Goal: Task Accomplishment & Management: Manage account settings

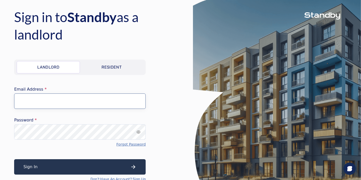
type input "**********"
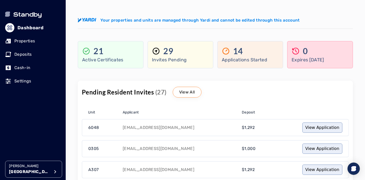
click at [23, 43] on p "Properties" at bounding box center [24, 41] width 21 height 6
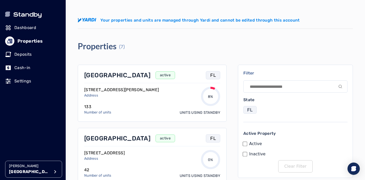
click at [111, 76] on p "[GEOGRAPHIC_DATA]" at bounding box center [117, 75] width 66 height 8
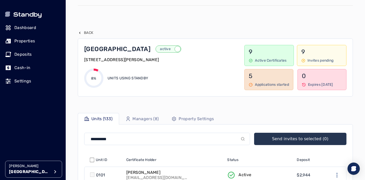
scroll to position [28, 0]
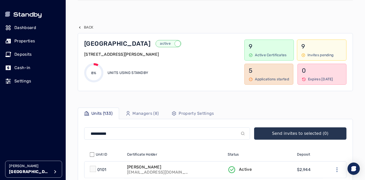
click at [188, 113] on p "Property Settings" at bounding box center [196, 113] width 35 height 6
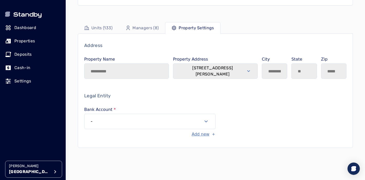
scroll to position [142, 0]
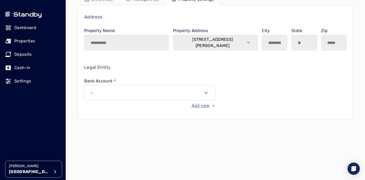
click at [177, 89] on button "-" at bounding box center [149, 92] width 131 height 15
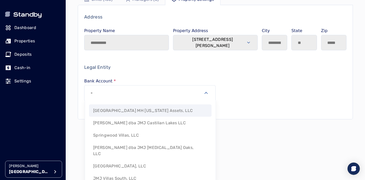
click at [177, 89] on button "-" at bounding box center [149, 92] width 131 height 15
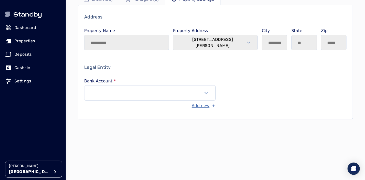
click at [186, 71] on div "Legal Entity Bank Account - Add new" at bounding box center [215, 86] width 262 height 45
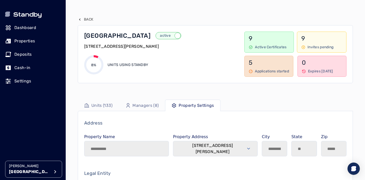
scroll to position [28, 0]
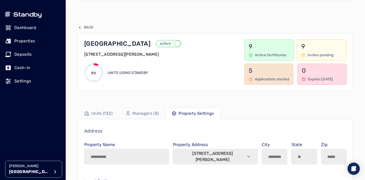
click at [87, 28] on p "Back" at bounding box center [88, 27] width 9 height 5
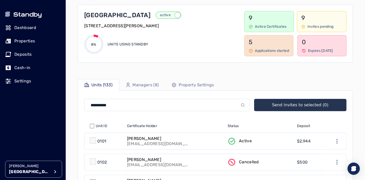
click at [24, 42] on p "Properties" at bounding box center [24, 41] width 21 height 6
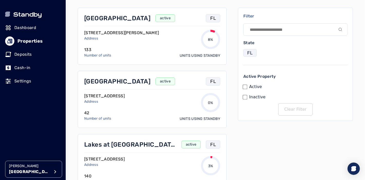
scroll to position [41, 0]
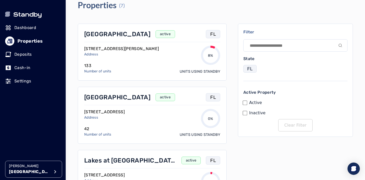
click at [98, 97] on p "[GEOGRAPHIC_DATA]" at bounding box center [117, 97] width 66 height 8
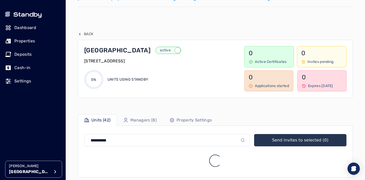
scroll to position [85, 0]
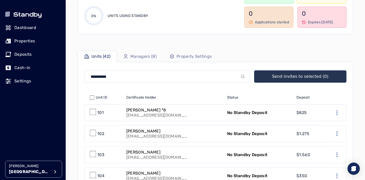
click at [185, 55] on p "Property Settings" at bounding box center [194, 56] width 35 height 6
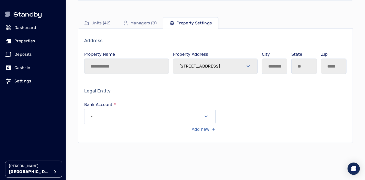
scroll to position [127, 0]
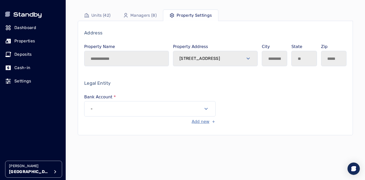
click at [30, 41] on p "Properties" at bounding box center [24, 41] width 21 height 6
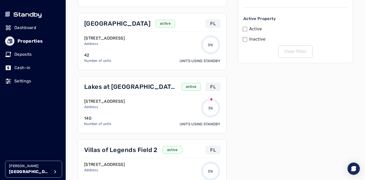
scroll to position [127, 0]
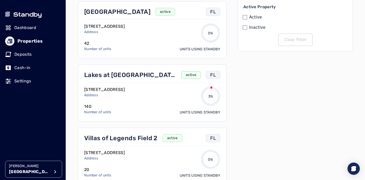
click at [92, 75] on p "Lakes at [GEOGRAPHIC_DATA]" at bounding box center [130, 75] width 92 height 8
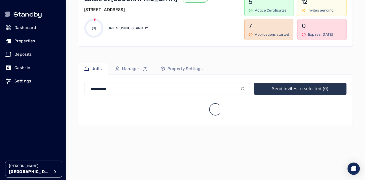
scroll to position [85, 0]
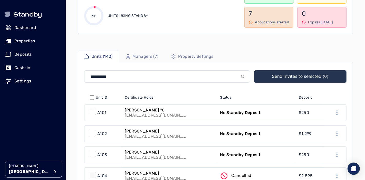
click at [201, 51] on link "Property Settings" at bounding box center [192, 57] width 55 height 12
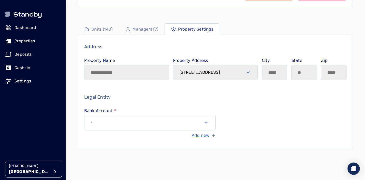
scroll to position [127, 0]
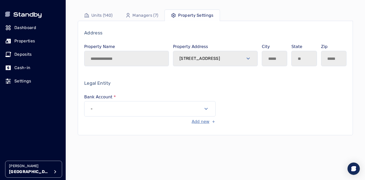
click at [25, 42] on p "Properties" at bounding box center [24, 41] width 21 height 6
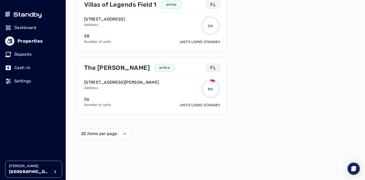
scroll to position [391, 0]
click at [89, 67] on p "The [PERSON_NAME]" at bounding box center [116, 68] width 65 height 8
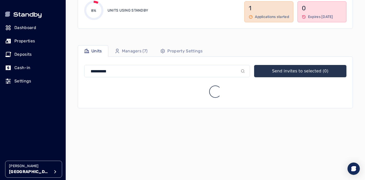
scroll to position [101, 0]
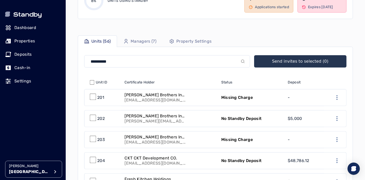
click at [195, 43] on p "Property Settings" at bounding box center [193, 41] width 35 height 6
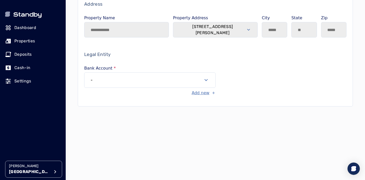
scroll to position [163, 0]
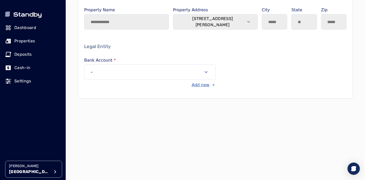
click at [209, 86] on button "Add new" at bounding box center [204, 85] width 24 height 6
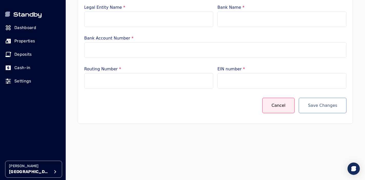
scroll to position [221, 0]
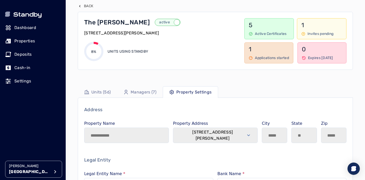
click at [147, 94] on p "Managers (7)" at bounding box center [144, 92] width 26 height 6
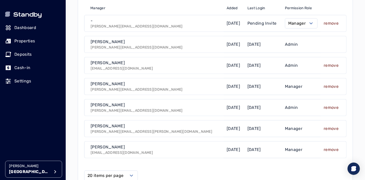
scroll to position [184, 0]
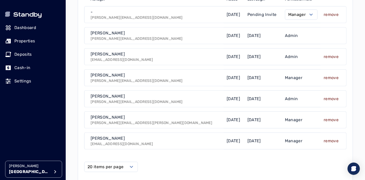
click at [70, 73] on div "Your properties and units are managed through Yardi and cannot be edited throug…" at bounding box center [216, 40] width 292 height 448
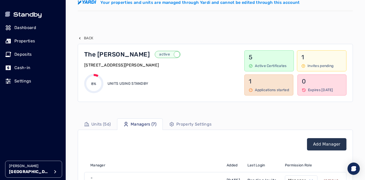
scroll to position [12, 0]
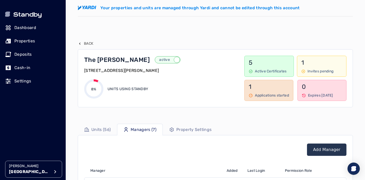
click at [87, 42] on p "Back" at bounding box center [88, 43] width 9 height 5
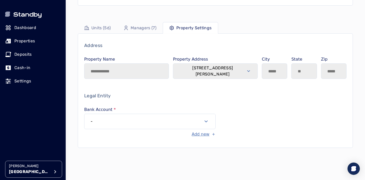
scroll to position [127, 0]
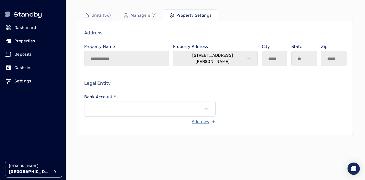
click at [194, 109] on button "-" at bounding box center [149, 108] width 131 height 15
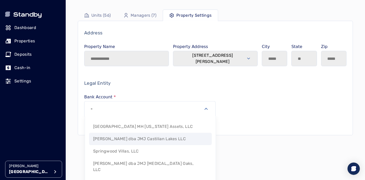
click at [253, 107] on div "Legal Entity Bank Account - Add new" at bounding box center [215, 102] width 262 height 45
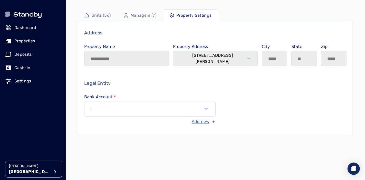
click at [188, 111] on button "-" at bounding box center [149, 108] width 131 height 15
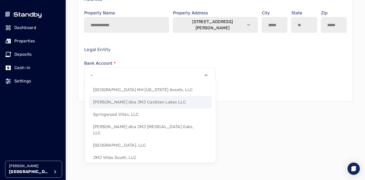
scroll to position [163, 0]
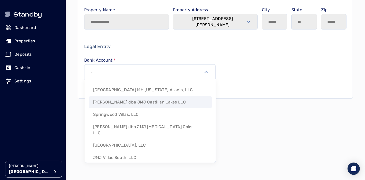
click at [260, 88] on div "**********" at bounding box center [215, 41] width 275 height 114
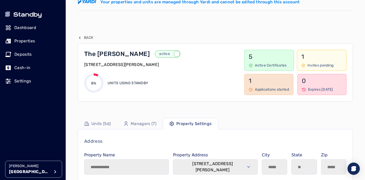
scroll to position [0, 0]
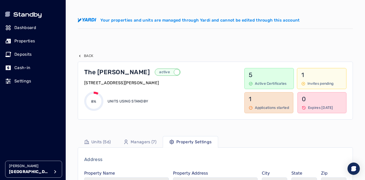
click at [145, 143] on p "Managers (7)" at bounding box center [144, 142] width 26 height 6
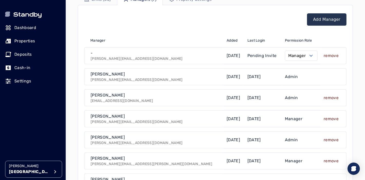
scroll to position [171, 0]
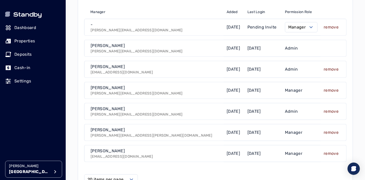
click at [23, 169] on p "[GEOGRAPHIC_DATA]" at bounding box center [29, 172] width 41 height 6
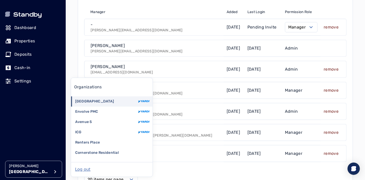
click at [94, 122] on li "Avenue 5" at bounding box center [112, 122] width 82 height 10
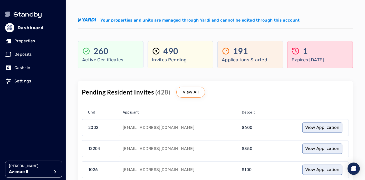
click at [27, 40] on p "Properties" at bounding box center [24, 41] width 21 height 6
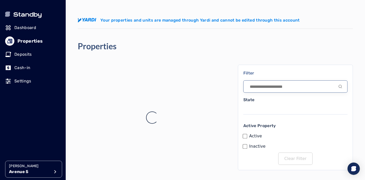
click at [276, 88] on input at bounding box center [295, 86] width 104 height 12
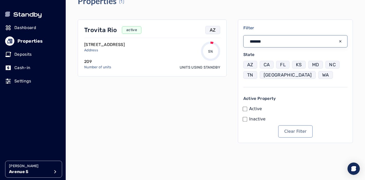
scroll to position [49, 0]
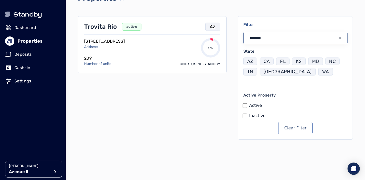
type input "*******"
